Goal: Information Seeking & Learning: Understand process/instructions

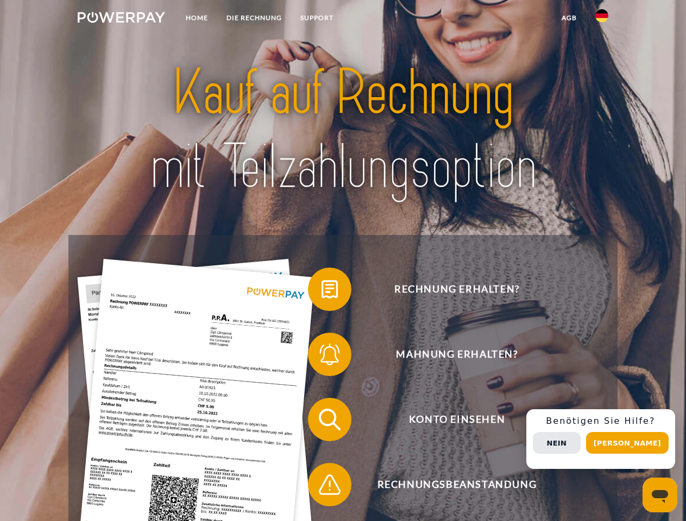
click at [121, 19] on img at bounding box center [121, 17] width 87 height 11
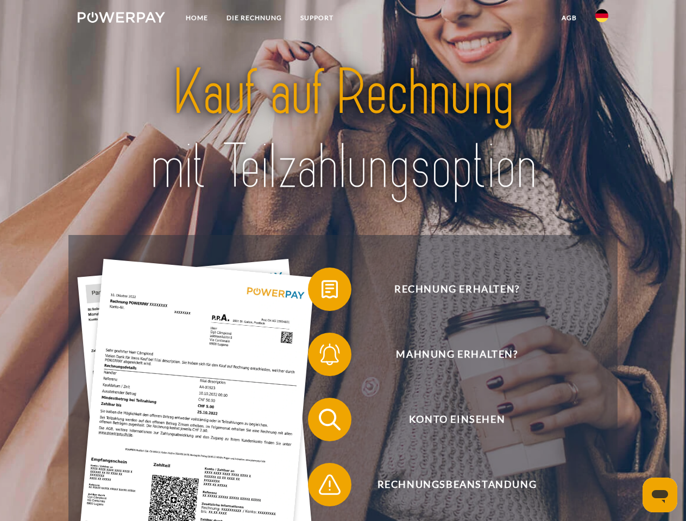
click at [602, 19] on img at bounding box center [601, 15] width 13 height 13
click at [569, 18] on link "agb" at bounding box center [569, 18] width 34 height 20
click at [322, 292] on span at bounding box center [313, 289] width 54 height 54
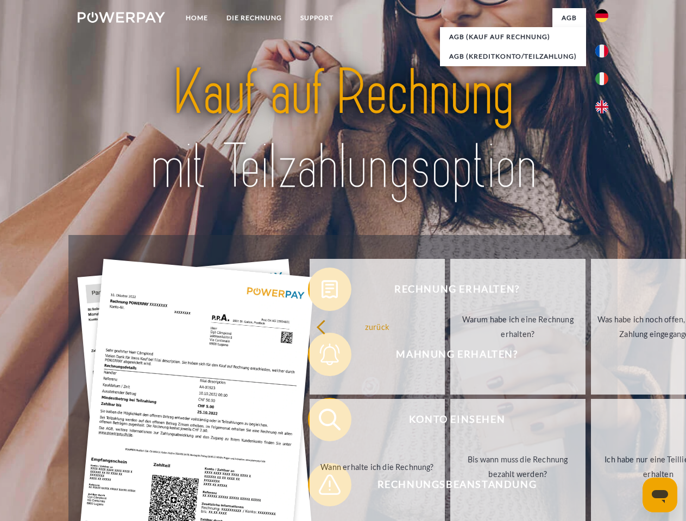
click at [322, 357] on div "Rechnung erhalten? Mahnung erhalten? Konto einsehen" at bounding box center [342, 452] width 549 height 434
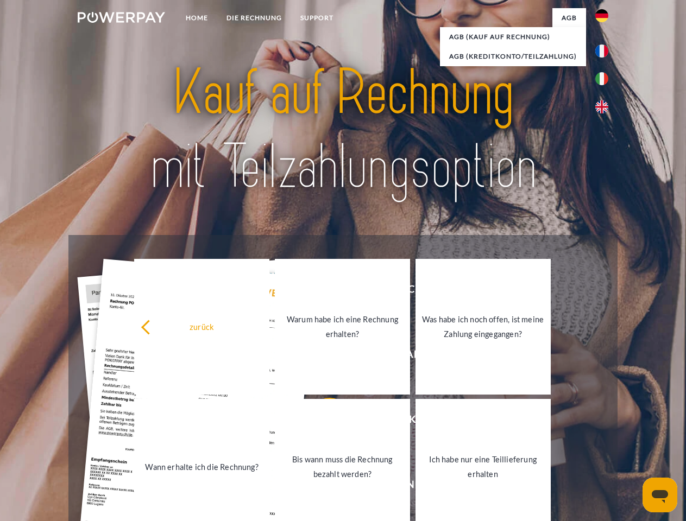
click at [322, 422] on link "Bis wann muss die Rechnung bezahlt werden?" at bounding box center [342, 467] width 135 height 136
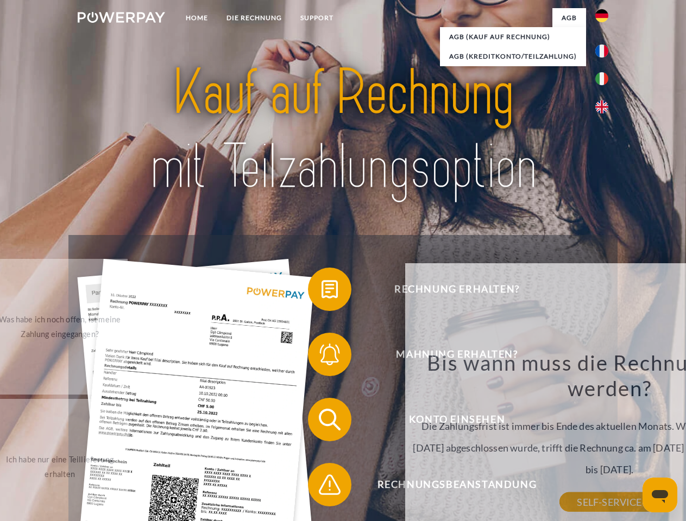
click at [411, 487] on div "Bis wann muss die Rechnung bezahlt werden? Die Zahlungsfrist ist immer bis Ende…" at bounding box center [609, 426] width 396 height 153
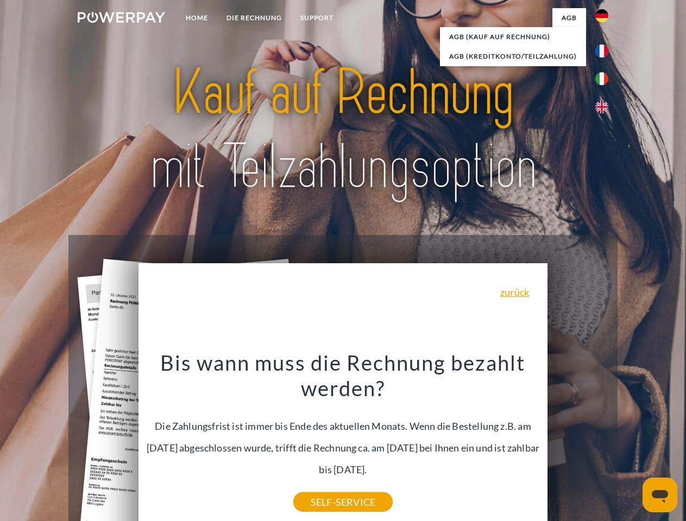
click at [604, 439] on div "Rechnung erhalten? Mahnung erhalten? Konto einsehen" at bounding box center [342, 452] width 549 height 434
click at [578, 442] on span "Konto einsehen" at bounding box center [457, 419] width 266 height 43
click at [631, 443] on header "Home DIE RECHNUNG SUPPORT" at bounding box center [343, 375] width 686 height 750
